Goal: Find specific fact: Find specific fact

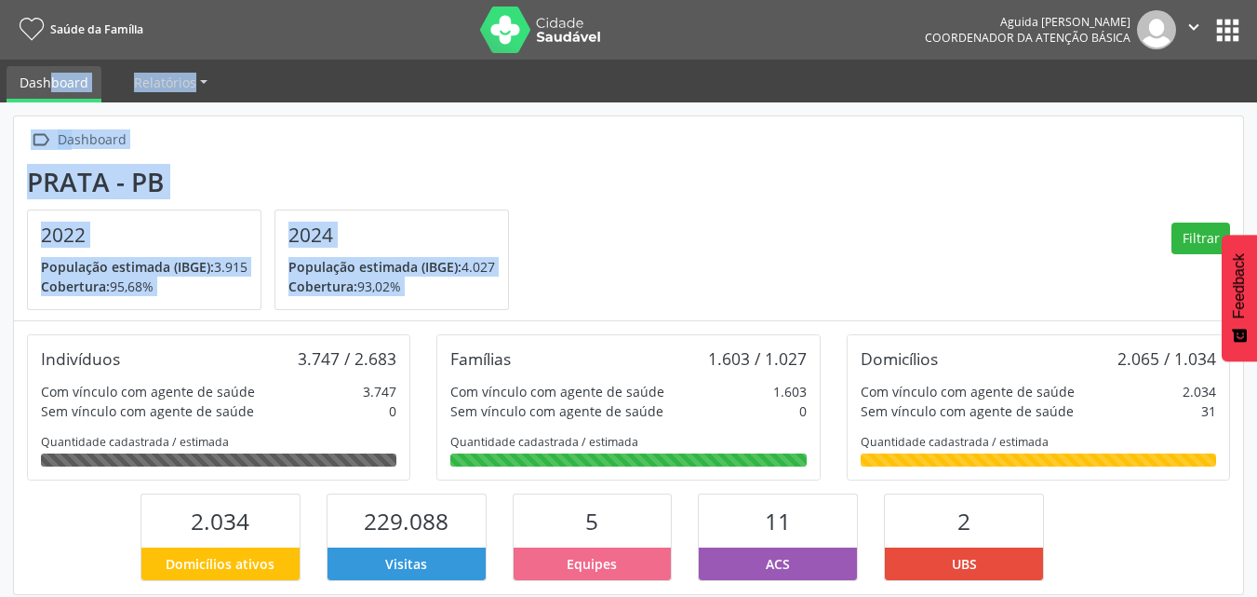
drag, startPoint x: 1256, startPoint y: 147, endPoint x: 1270, endPoint y: -8, distance: 156.0
click at [1256, 0] on html "Saúde da Família Aguida Maria de Lima Prata Leite Coordenador da Atenção Básica…" at bounding box center [628, 298] width 1257 height 597
click at [1224, 31] on button "apps" at bounding box center [1228, 30] width 33 height 33
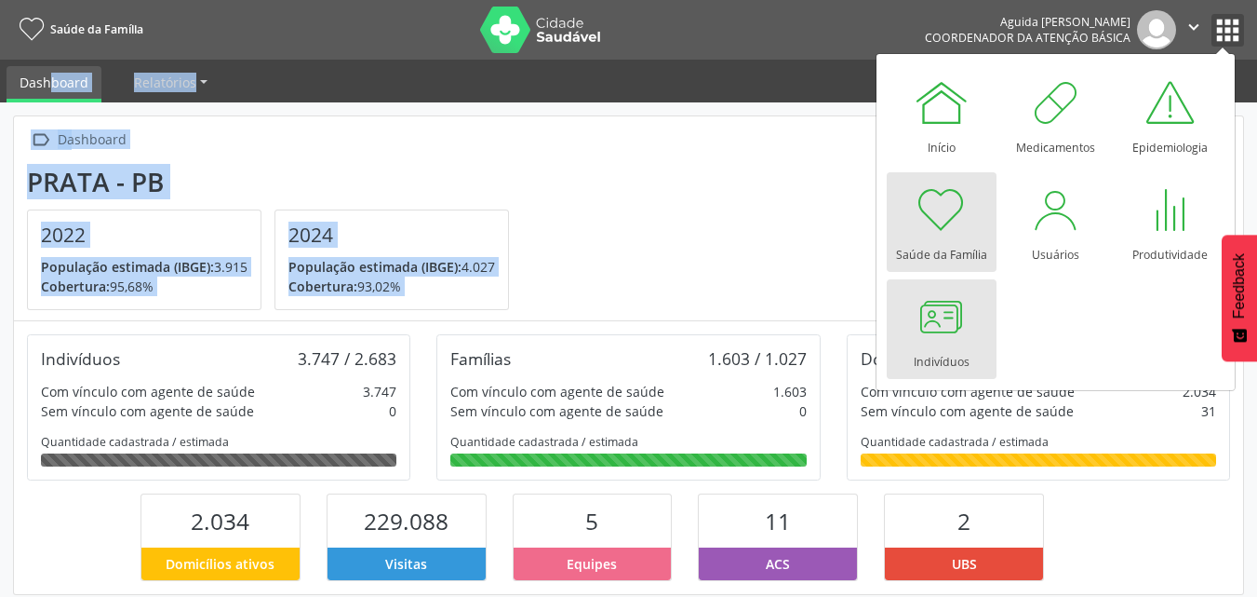
drag, startPoint x: 1222, startPoint y: 35, endPoint x: 979, endPoint y: 284, distance: 347.5
click at [979, 284] on body "Saúde da Família Aguida Maria de Lima Prata Leite Coordenador da Atenção Básica…" at bounding box center [628, 298] width 1257 height 597
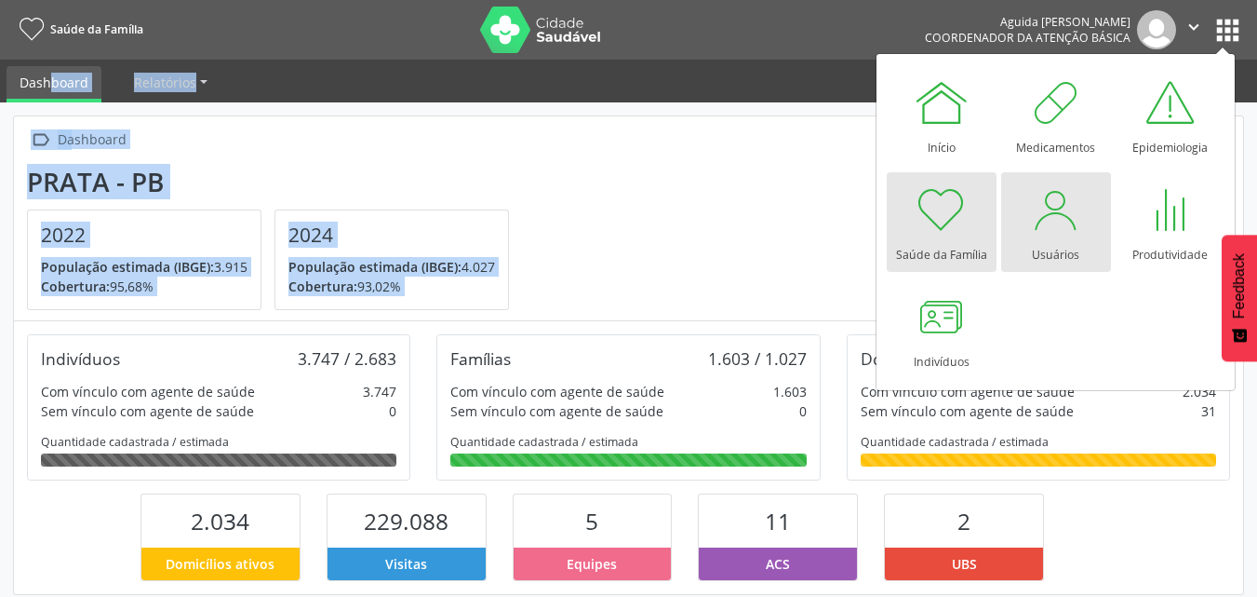
click at [1053, 240] on div "Usuários" at bounding box center [1055, 249] width 47 height 25
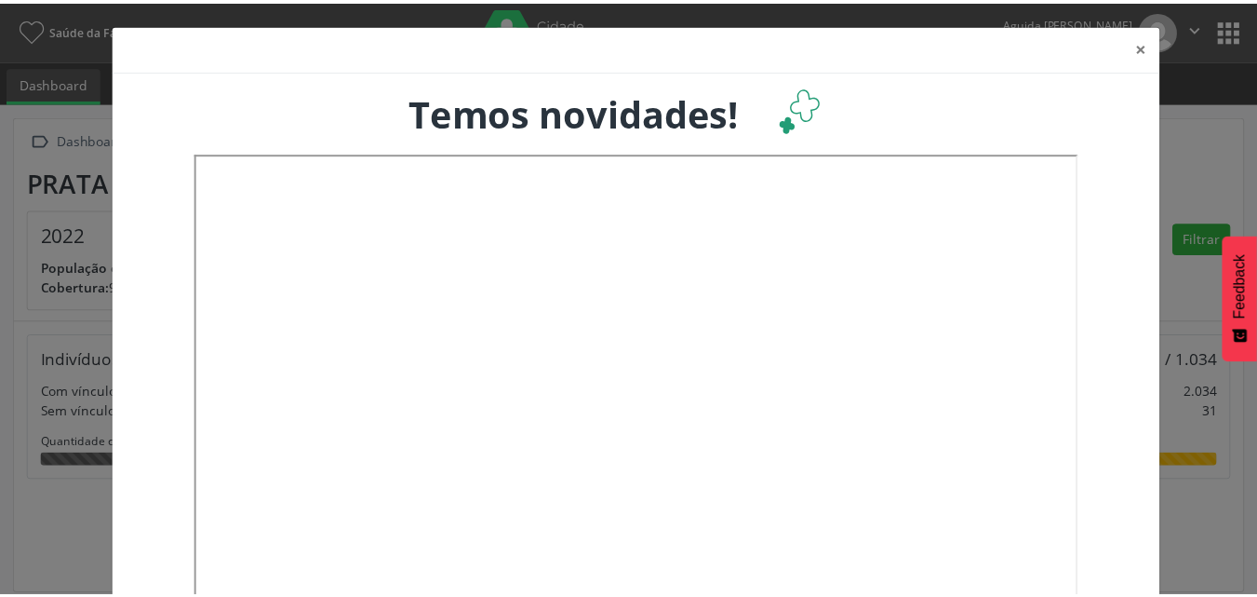
scroll to position [309, 415]
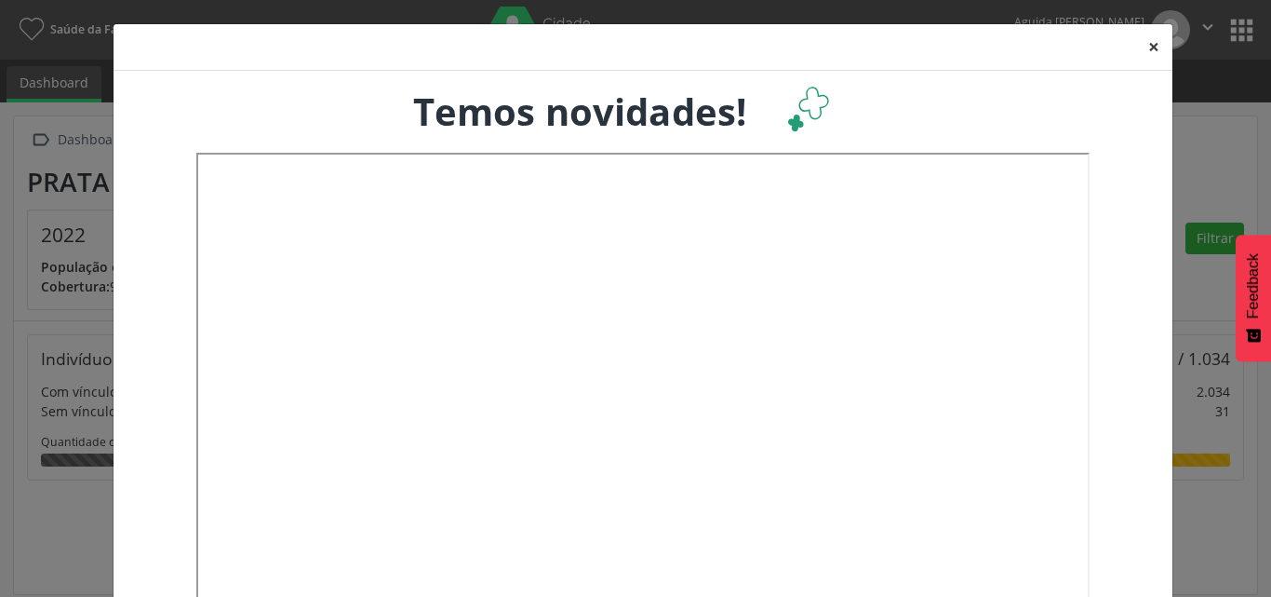
click at [1145, 47] on button "×" at bounding box center [1153, 47] width 37 height 46
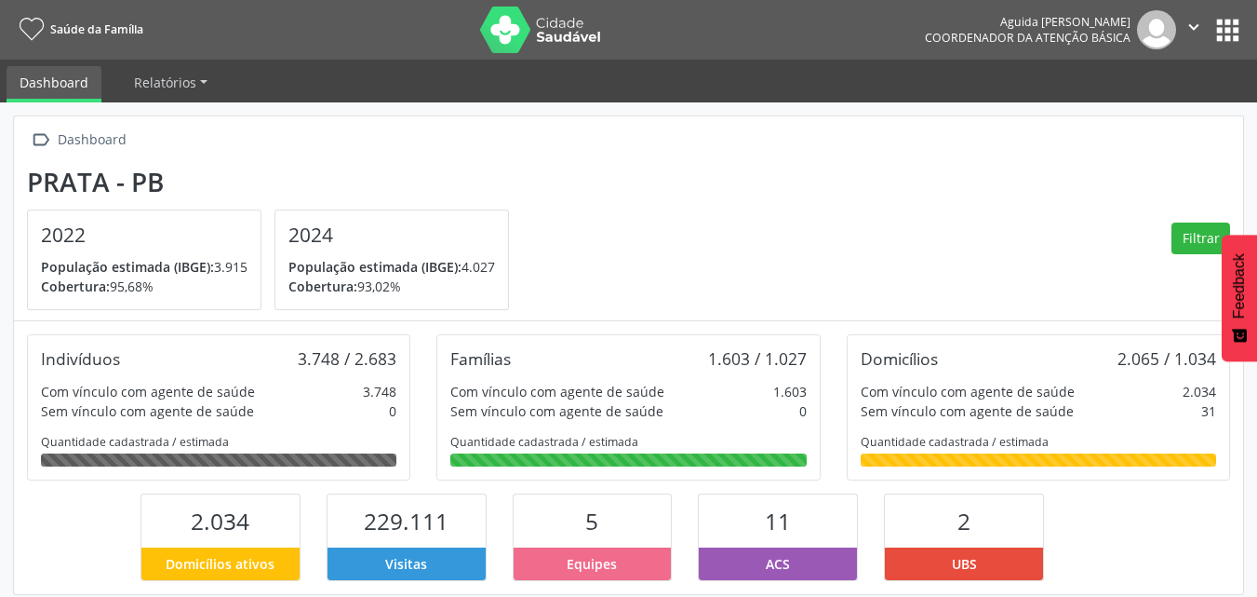
scroll to position [930296, 930195]
click at [1221, 31] on button "apps" at bounding box center [1228, 30] width 33 height 33
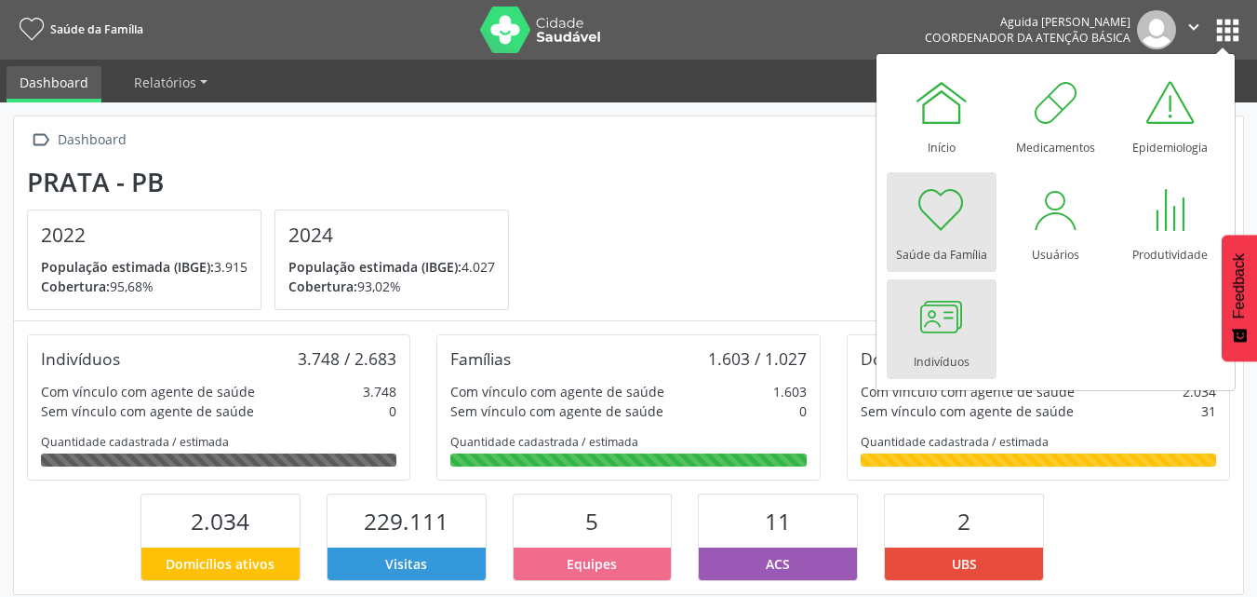
click at [975, 309] on link "Indivíduos" at bounding box center [942, 329] width 110 height 100
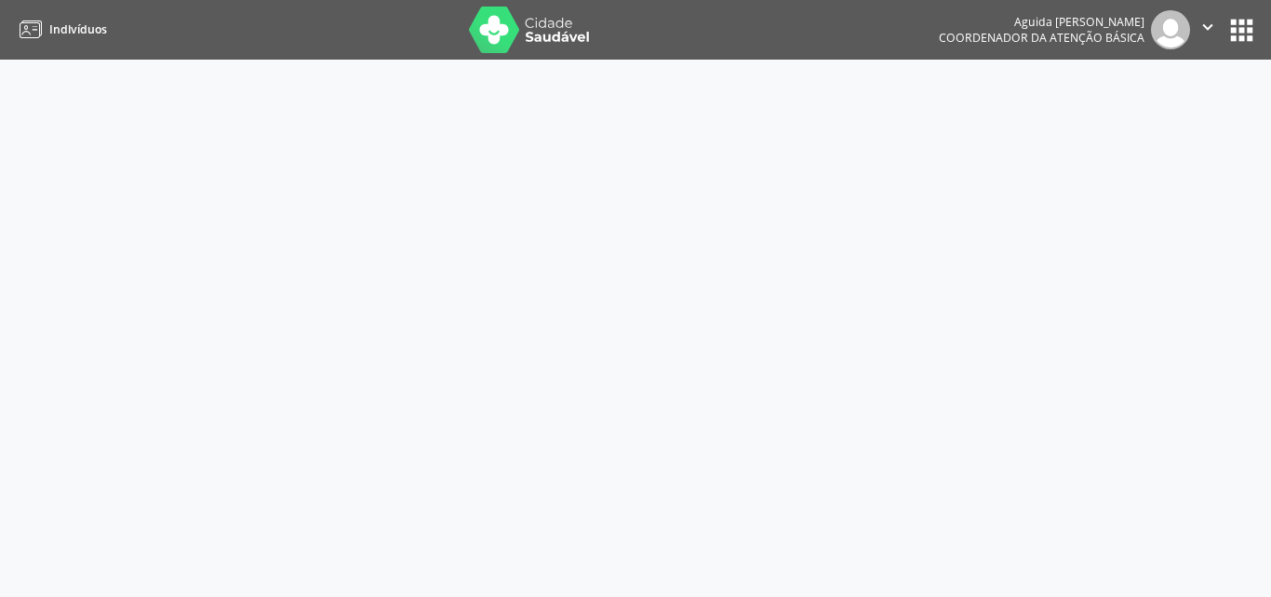
click at [1079, 209] on div "Indivíduos Aguida Maria de Lima Prata Leite Coordenador da Atenção Básica  Con…" at bounding box center [635, 298] width 1271 height 597
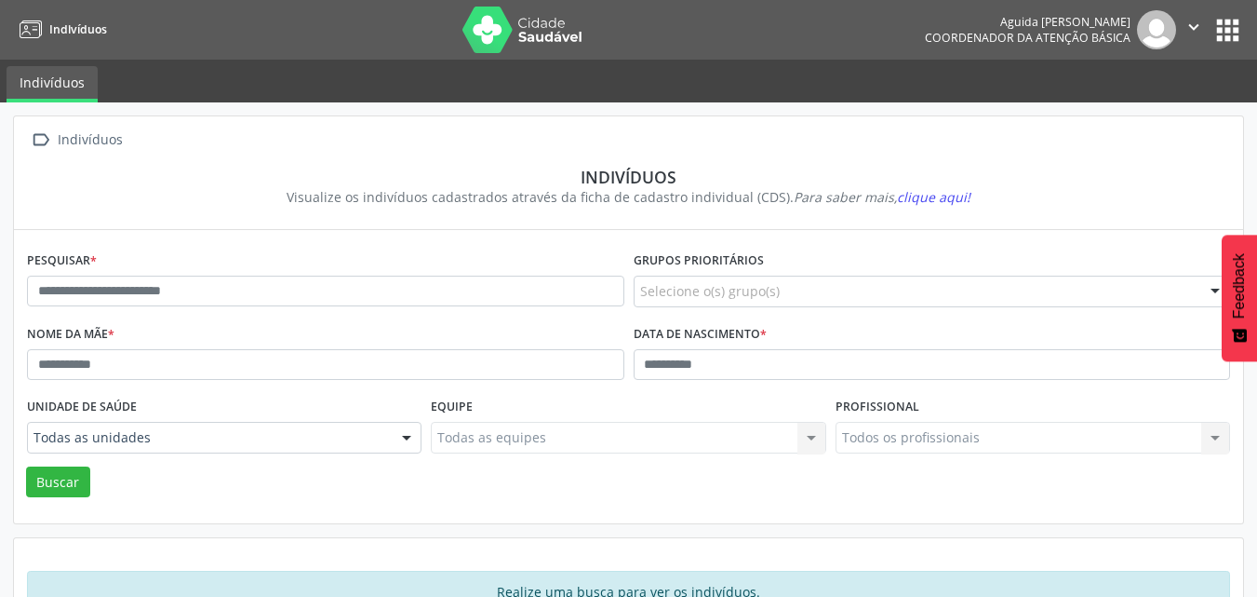
click at [1219, 36] on button "apps" at bounding box center [1228, 30] width 33 height 33
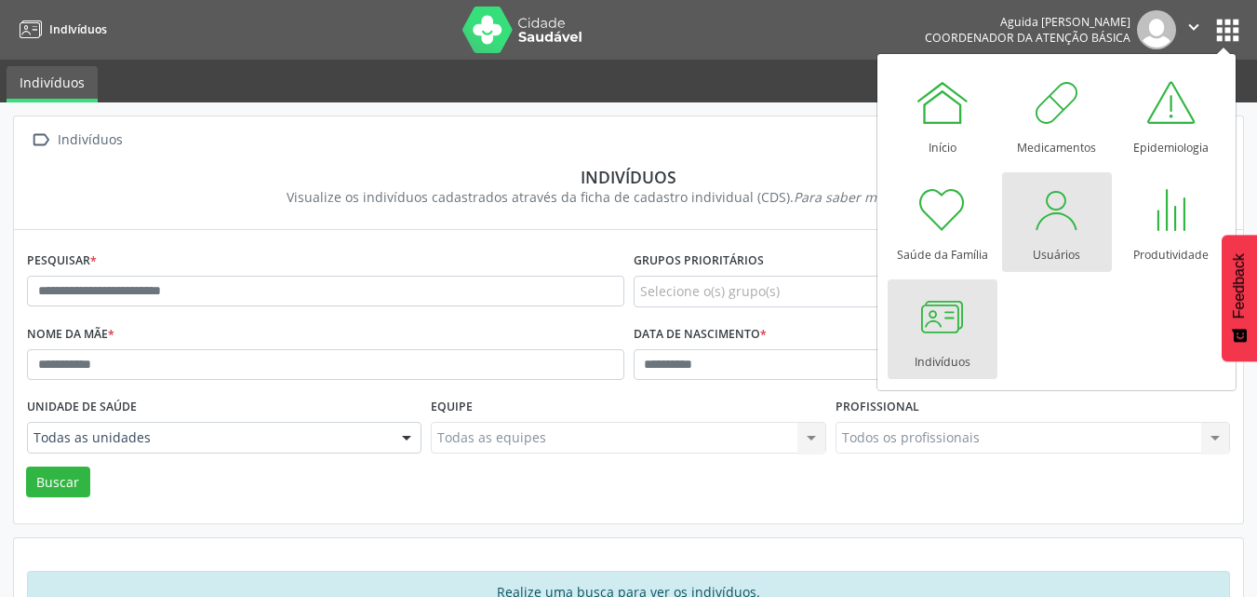
click at [1062, 219] on div at bounding box center [1057, 209] width 56 height 56
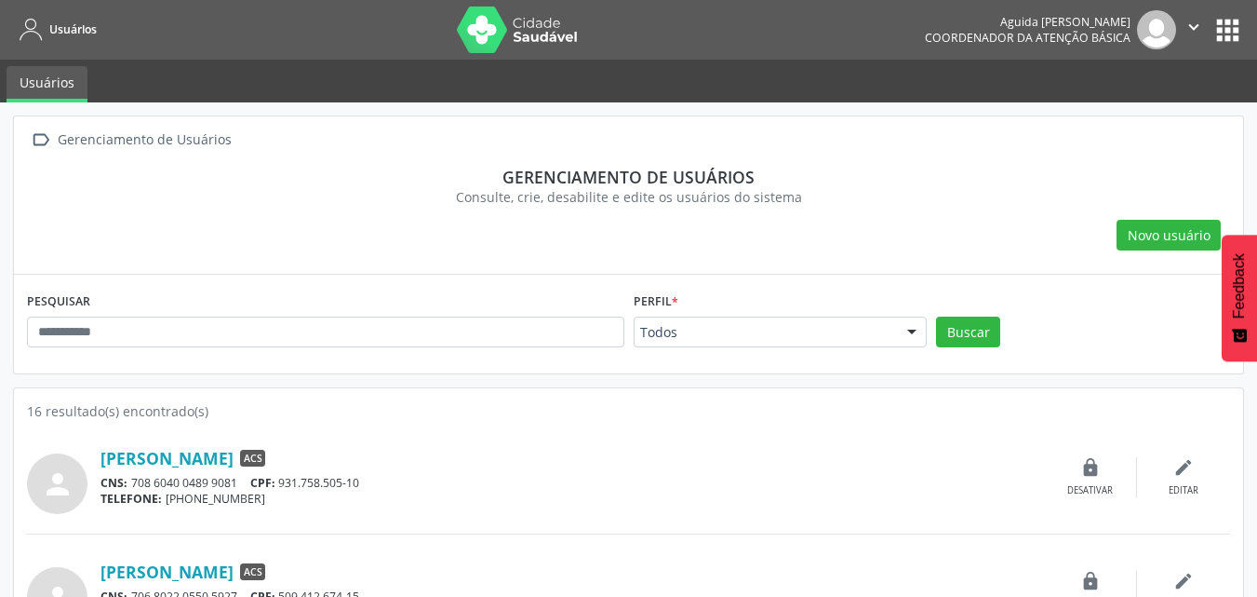
click at [1059, 216] on section "Gerenciamento de usuários Consulte, crie, desabilite e edite os usuários do sis…" at bounding box center [628, 187] width 1203 height 66
click at [1060, 216] on section "Gerenciamento de usuários Consulte, crie, desabilite e edite os usuários do sis…" at bounding box center [628, 187] width 1203 height 66
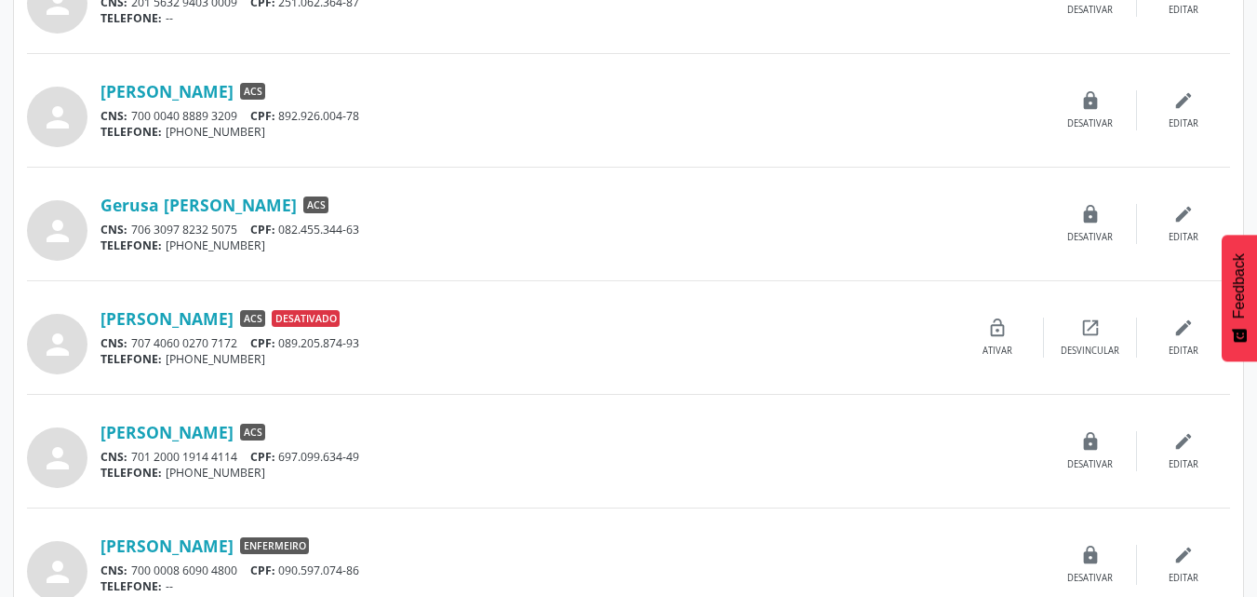
scroll to position [959, 0]
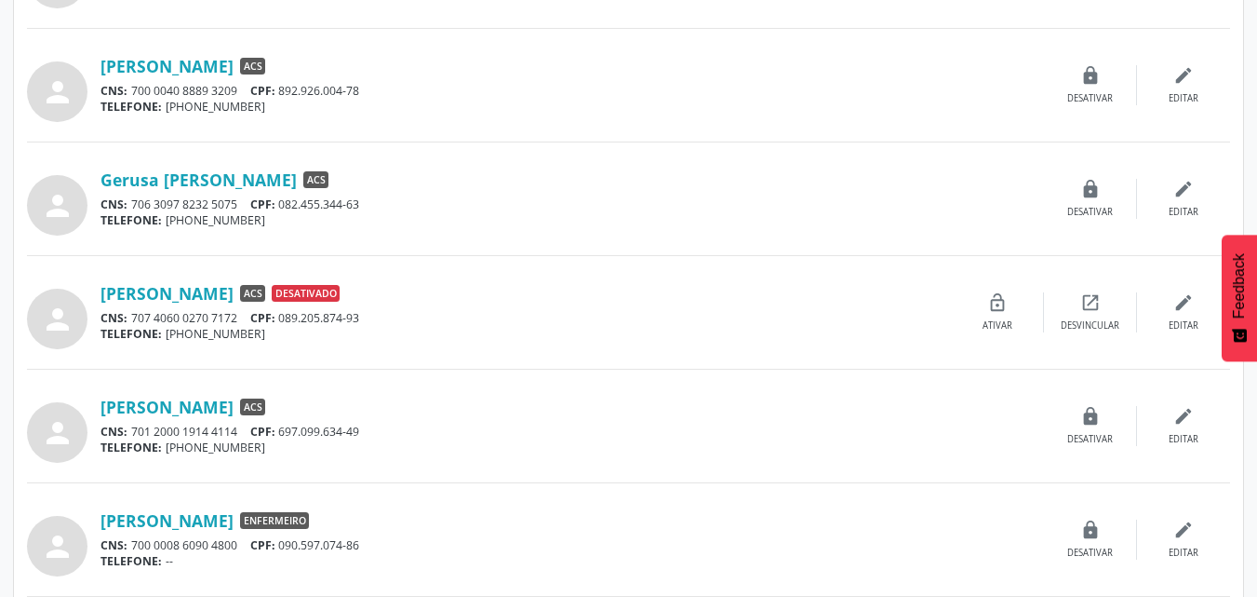
drag, startPoint x: 368, startPoint y: 427, endPoint x: 275, endPoint y: 415, distance: 93.8
click at [275, 415] on div "Jose Daniel da Silva ACS CNS: 701 2000 1914 4114 CPF: 697.099.634-49 TELEFONE: …" at bounding box center [573, 426] width 944 height 60
click at [434, 441] on div "TELEFONE: (87) 98888-8888" at bounding box center [573, 447] width 944 height 16
drag, startPoint x: 371, startPoint y: 432, endPoint x: 285, endPoint y: 427, distance: 86.7
click at [285, 427] on div "CNS: 701 2000 1914 4114 CPF: 697.099.634-49" at bounding box center [573, 431] width 944 height 16
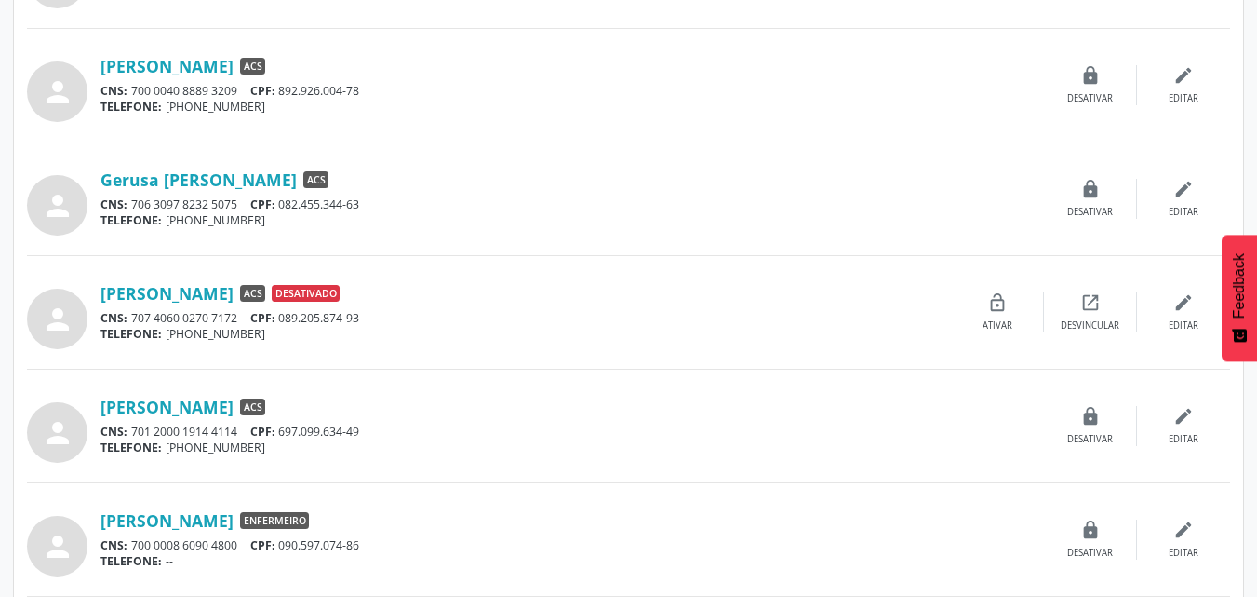
copy div "697.099.634-49"
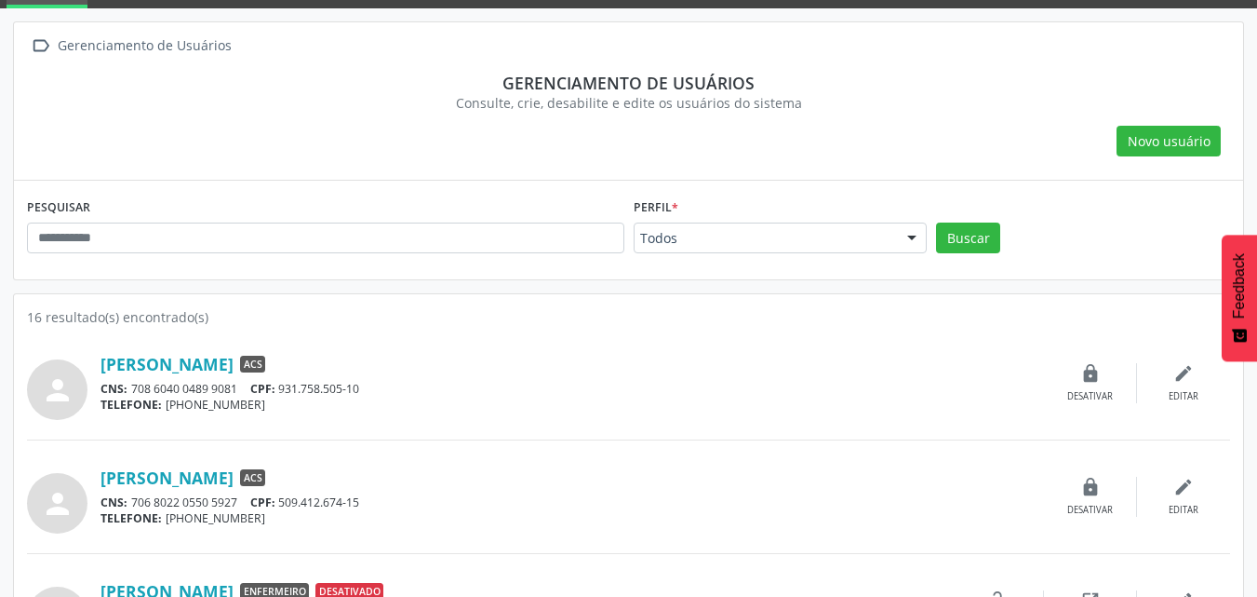
scroll to position [0, 0]
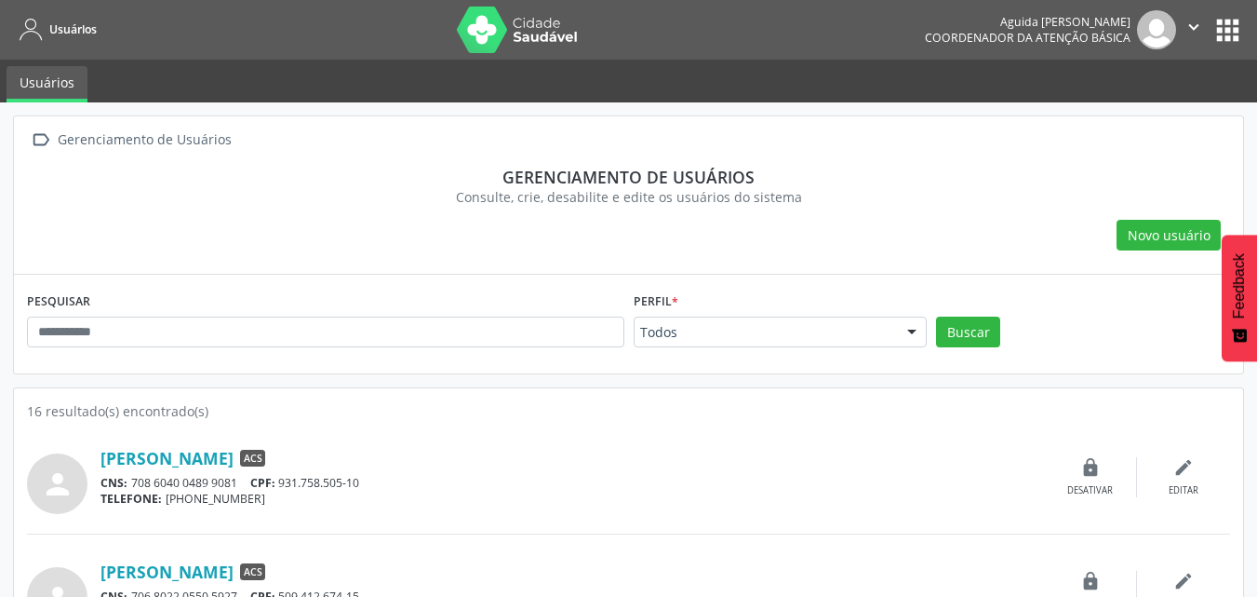
click at [1195, 33] on icon "" at bounding box center [1194, 27] width 20 height 20
click at [1120, 116] on link "Sair" at bounding box center [1146, 114] width 128 height 26
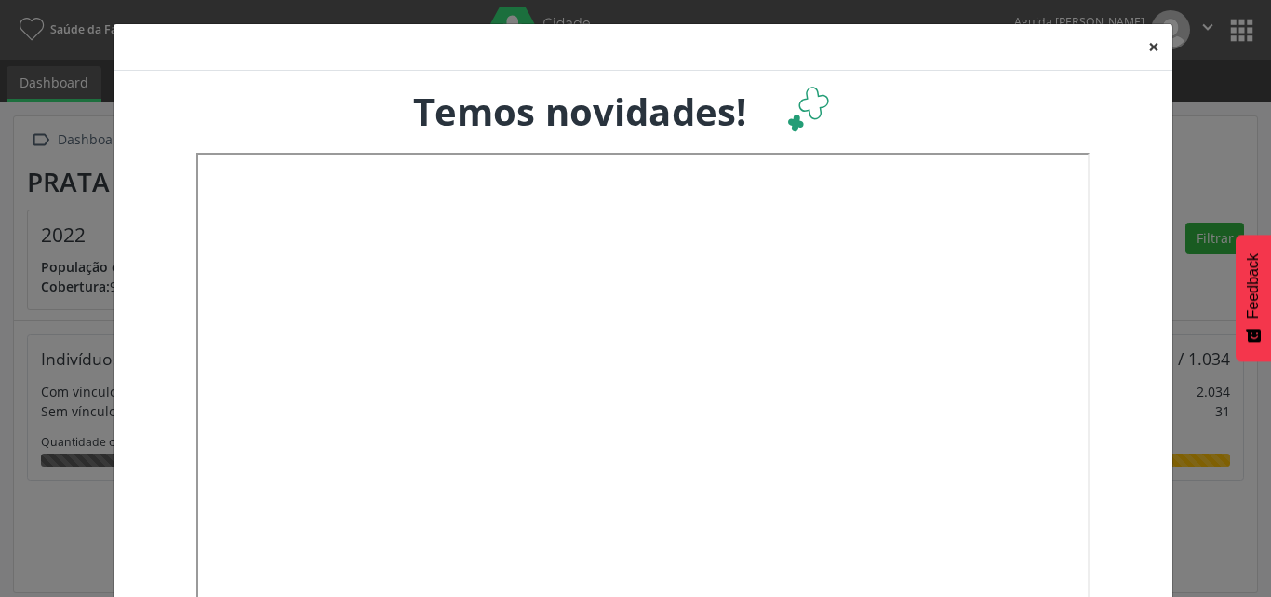
click at [1141, 44] on button "×" at bounding box center [1153, 47] width 37 height 46
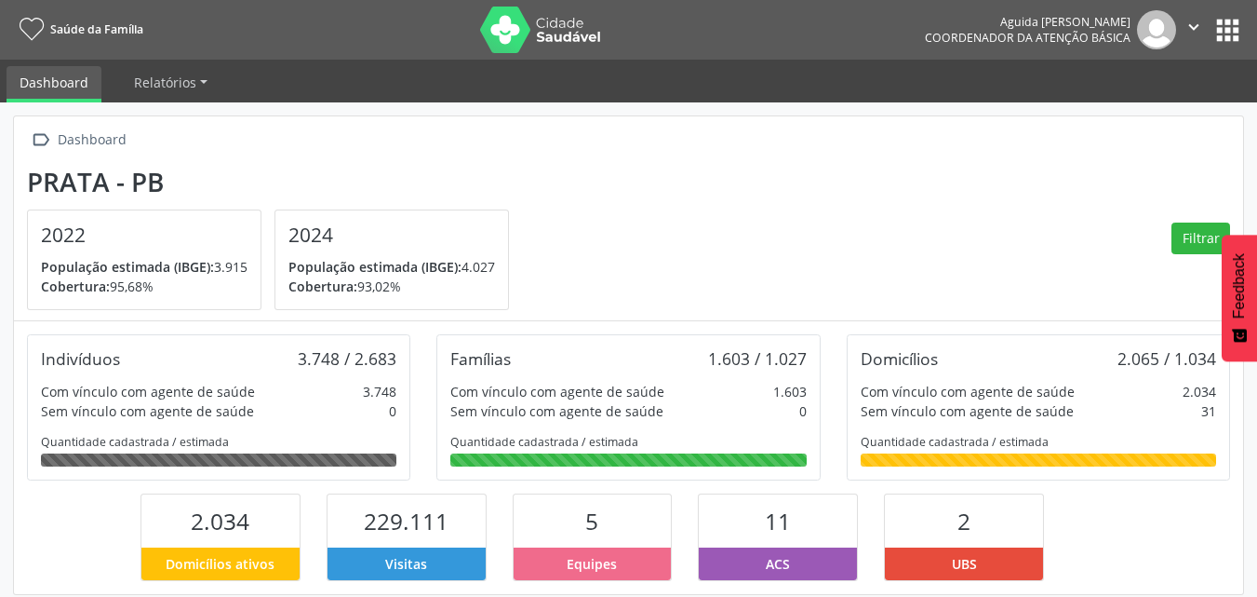
click at [1201, 31] on icon "" at bounding box center [1194, 27] width 20 height 20
click at [1138, 114] on link "Sair" at bounding box center [1146, 114] width 128 height 26
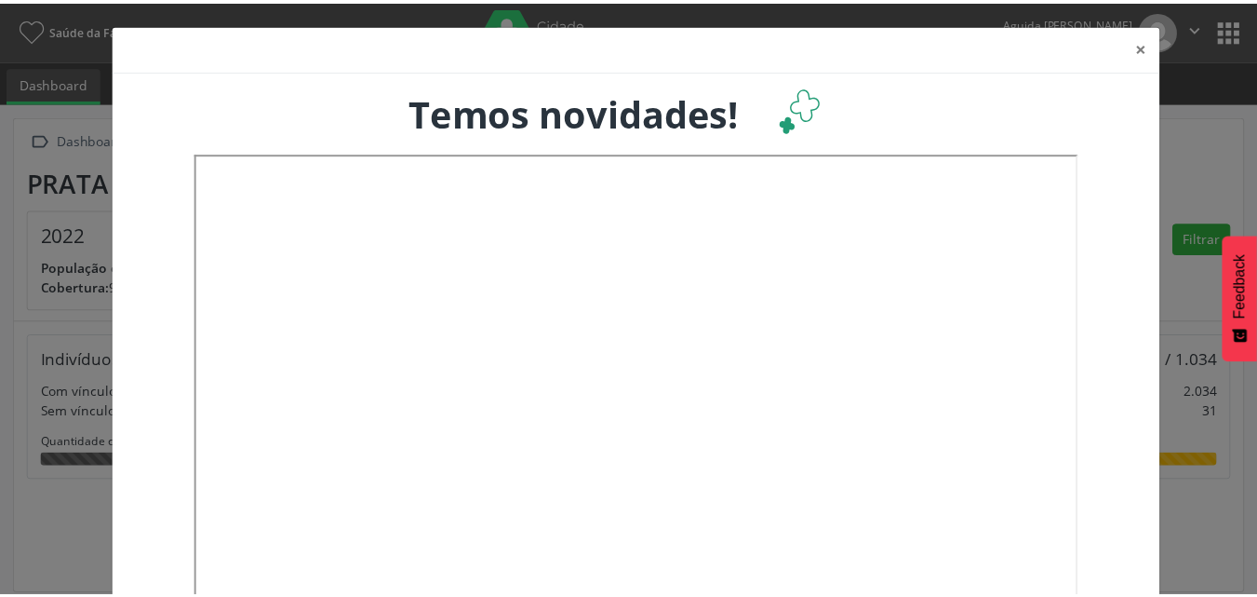
scroll to position [309, 415]
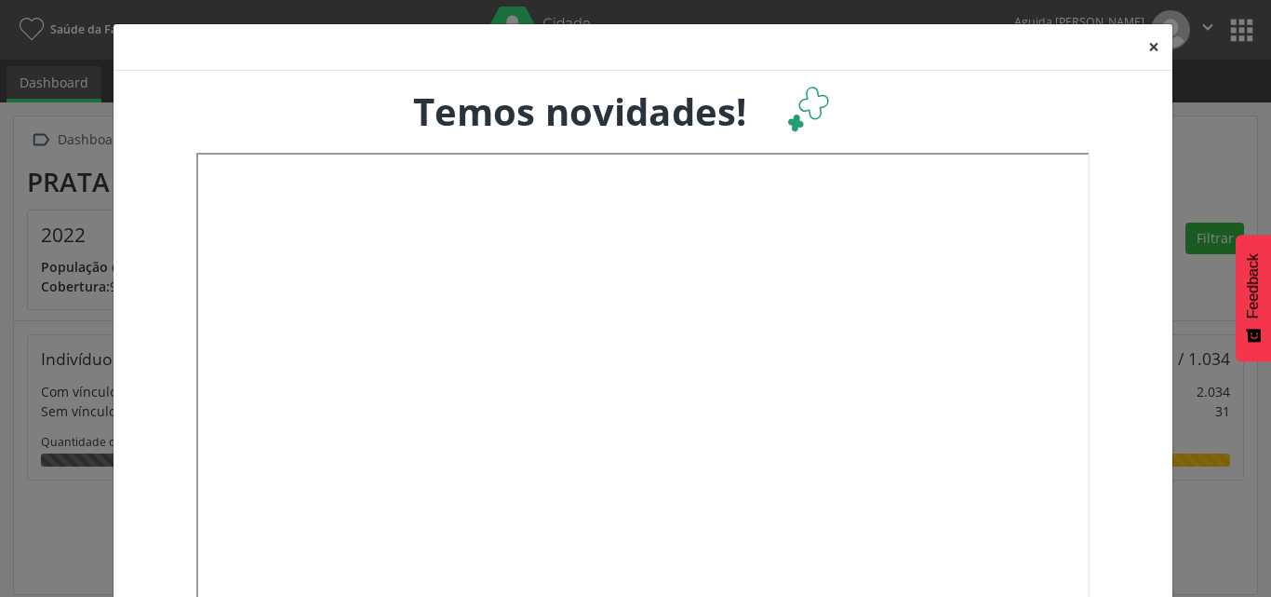
click at [1148, 47] on button "×" at bounding box center [1153, 47] width 37 height 46
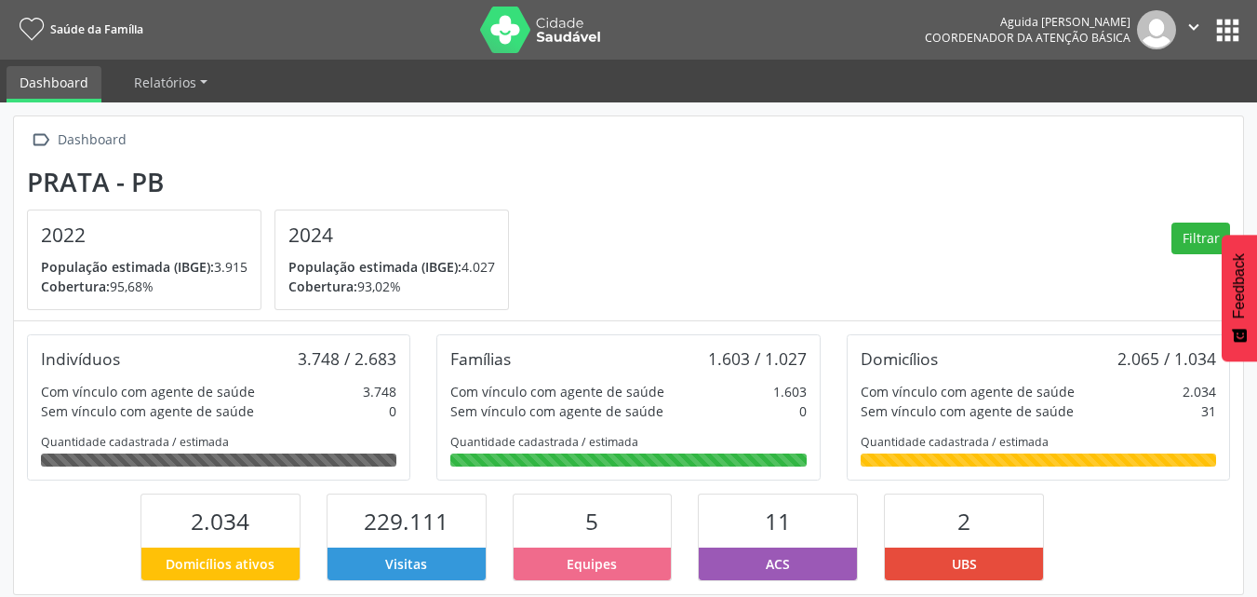
scroll to position [930296, 930195]
click at [1234, 41] on button "apps" at bounding box center [1228, 30] width 33 height 33
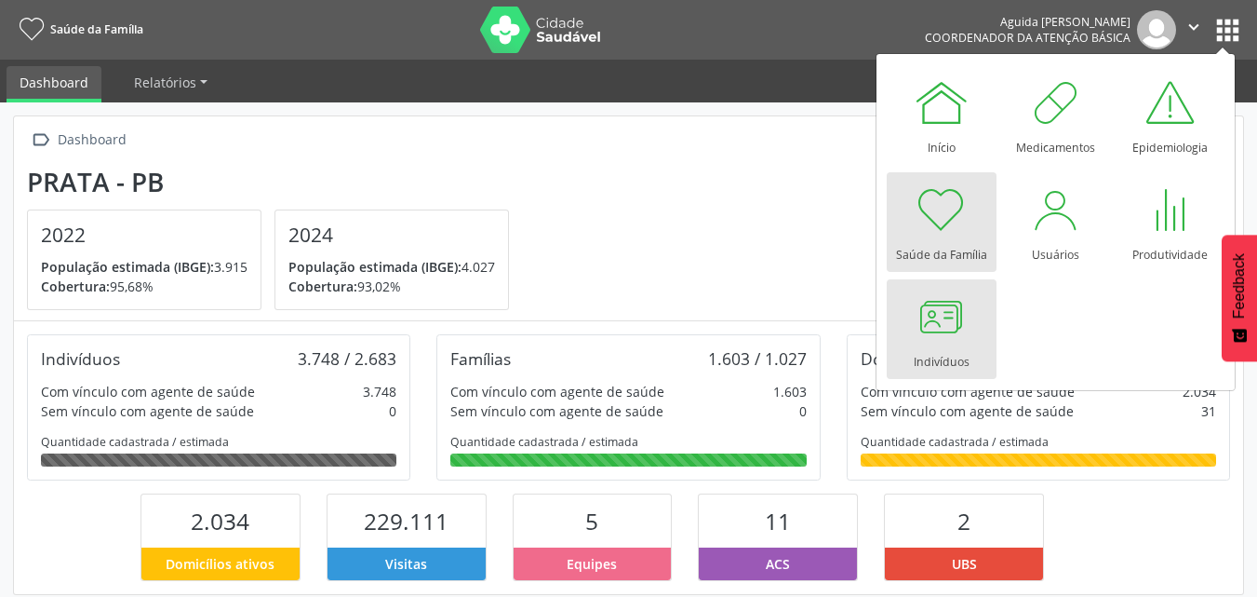
click at [964, 292] on div at bounding box center [942, 316] width 56 height 56
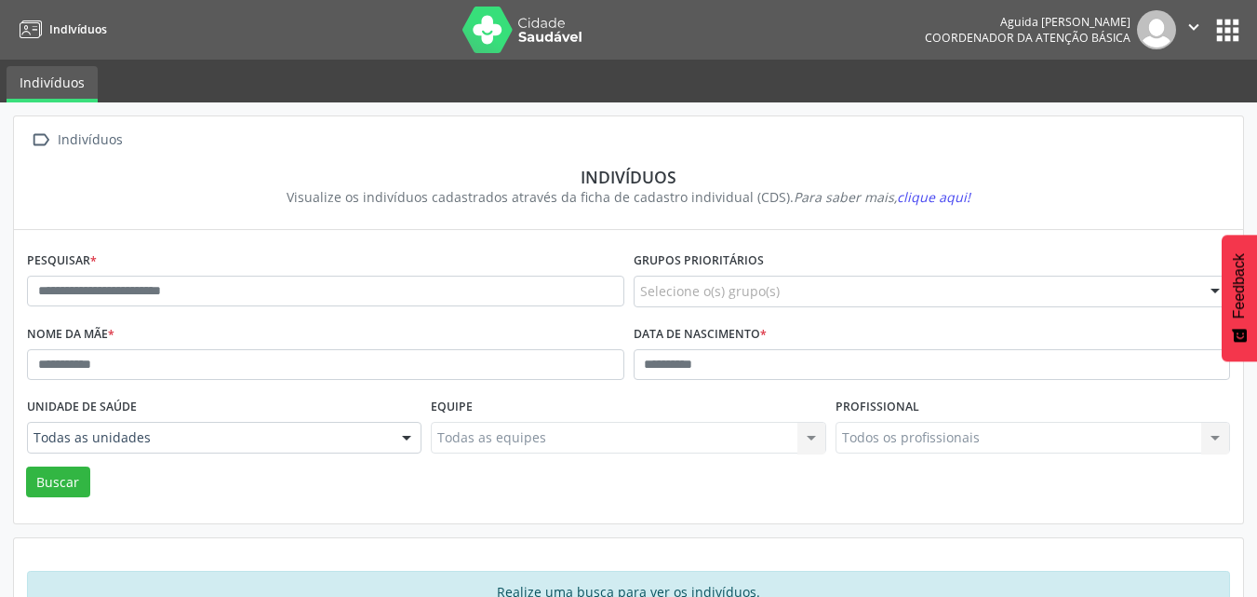
click at [1235, 35] on button "apps" at bounding box center [1228, 30] width 33 height 33
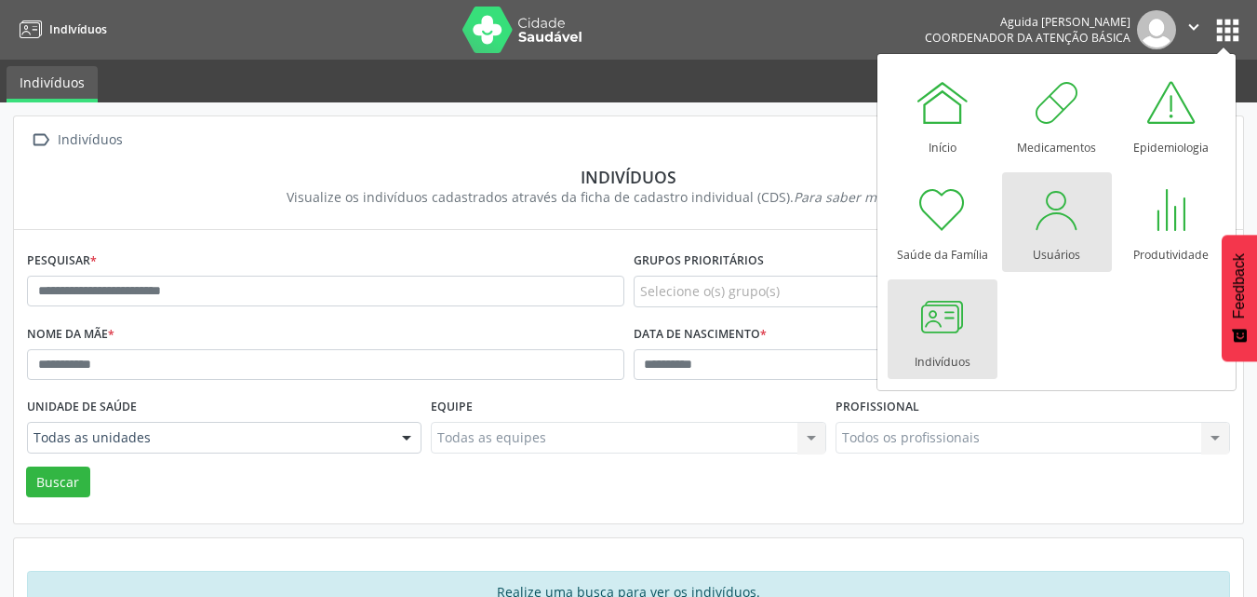
click at [1061, 228] on div at bounding box center [1057, 209] width 56 height 56
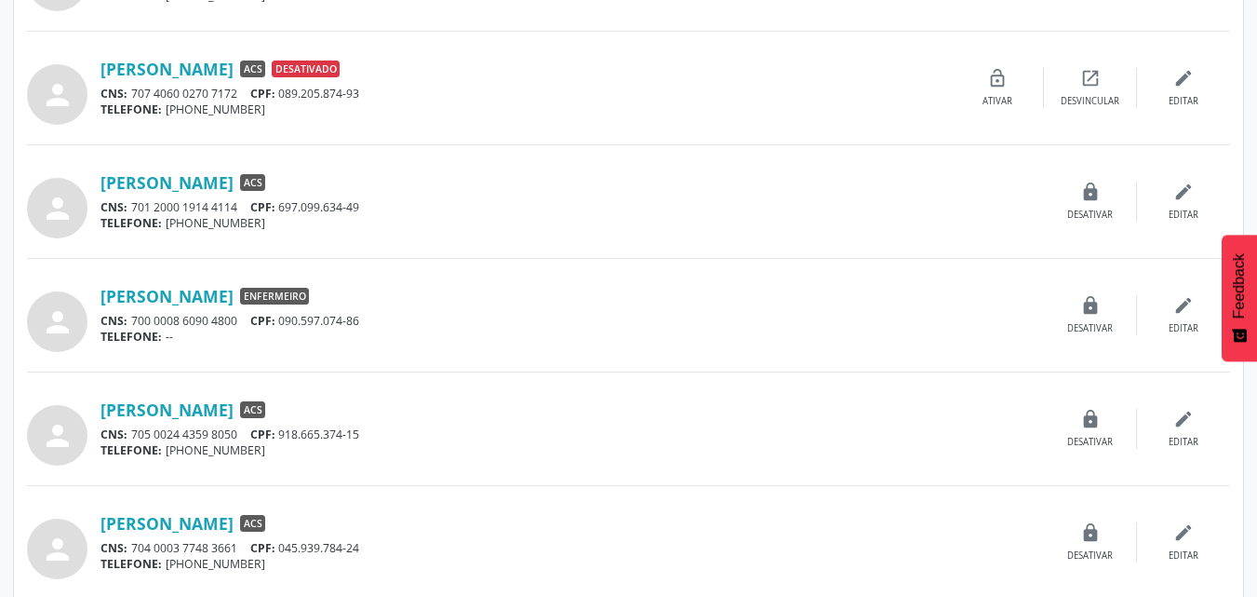
scroll to position [1176, 0]
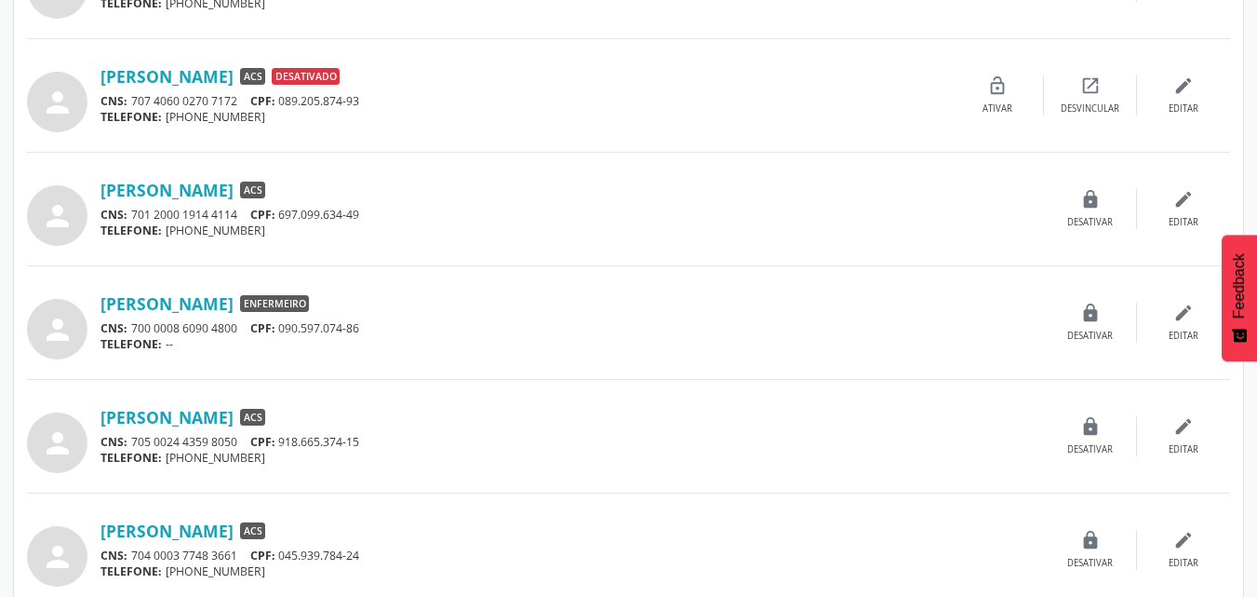
drag, startPoint x: 366, startPoint y: 216, endPoint x: 284, endPoint y: 216, distance: 81.9
click at [284, 216] on div "CNS: 701 2000 1914 4114 CPF: 697.099.634-49" at bounding box center [573, 215] width 944 height 16
copy div "697.099.634-49"
